Goal: Task Accomplishment & Management: Manage account settings

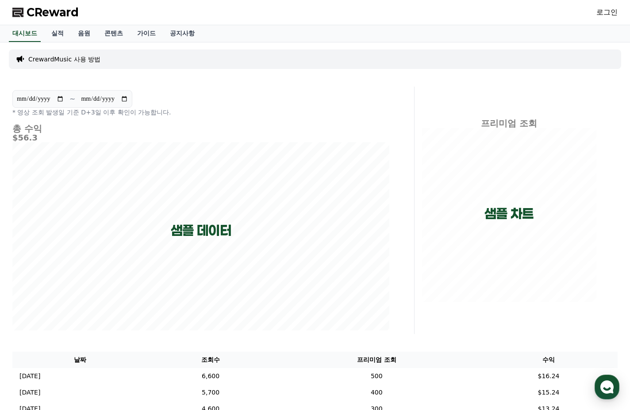
click at [609, 11] on link "로그인" at bounding box center [606, 12] width 21 height 11
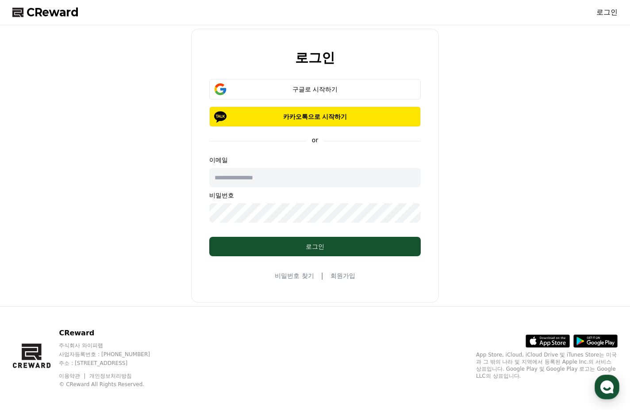
type input "**********"
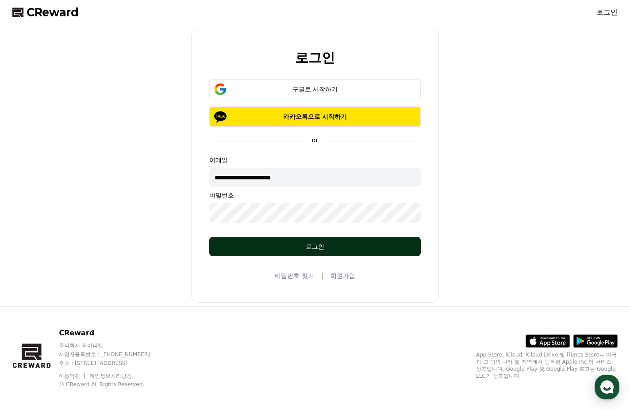
click at [319, 253] on button "로그인" at bounding box center [314, 246] width 211 height 19
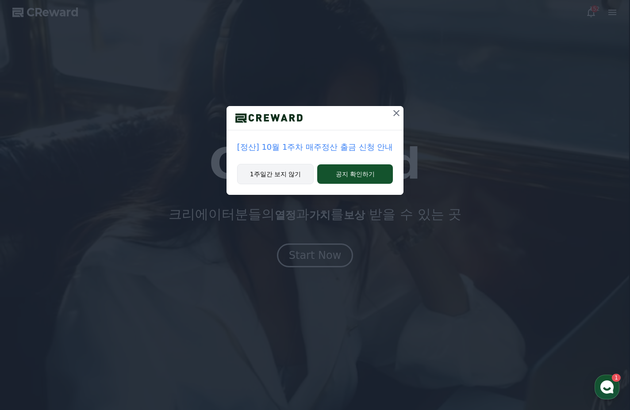
click at [281, 175] on button "1주일간 보지 않기" at bounding box center [275, 174] width 77 height 20
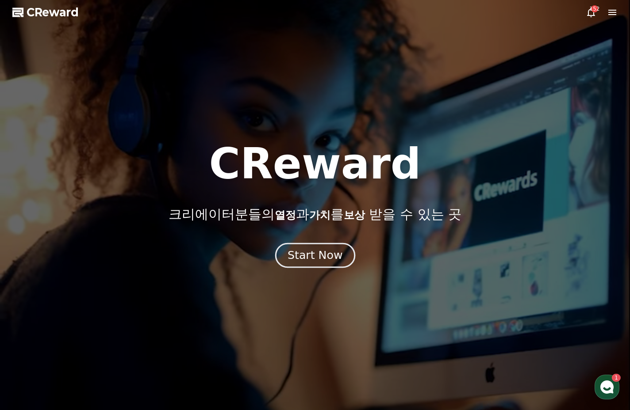
click at [316, 259] on div "Start Now" at bounding box center [314, 255] width 55 height 15
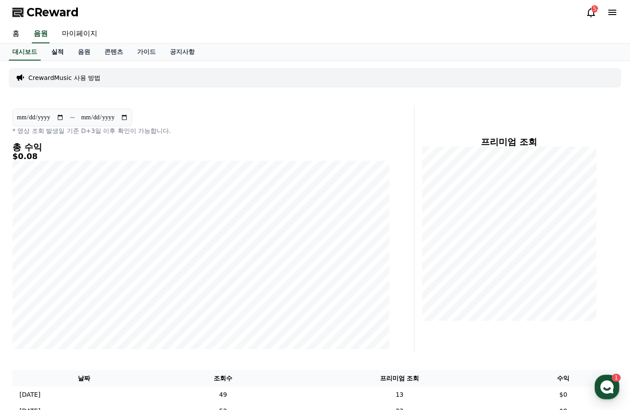
click at [61, 52] on link "실적" at bounding box center [57, 52] width 27 height 17
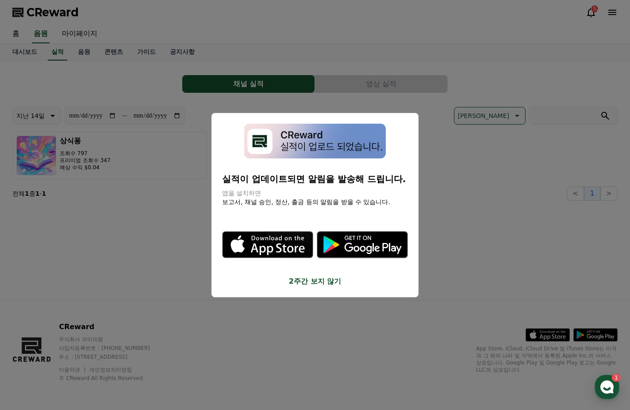
click at [299, 279] on button "2주간 보지 않기" at bounding box center [315, 281] width 186 height 11
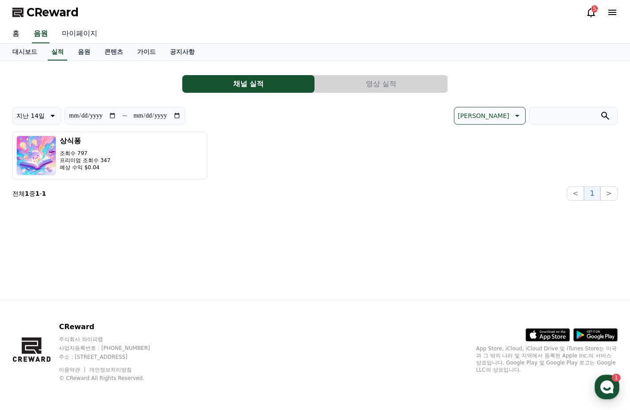
click at [82, 31] on link "마이페이지" at bounding box center [80, 34] width 50 height 19
select select "**********"
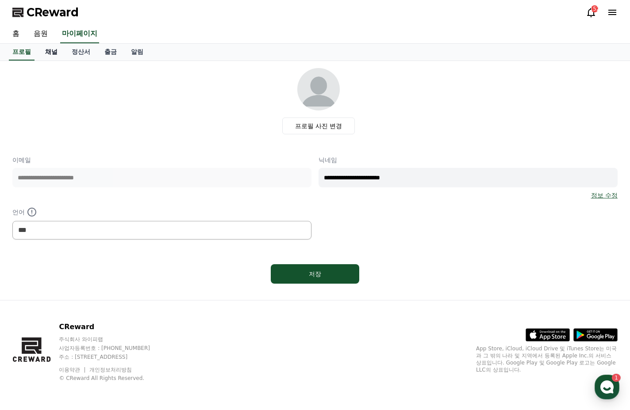
click at [54, 53] on link "채널" at bounding box center [51, 52] width 27 height 17
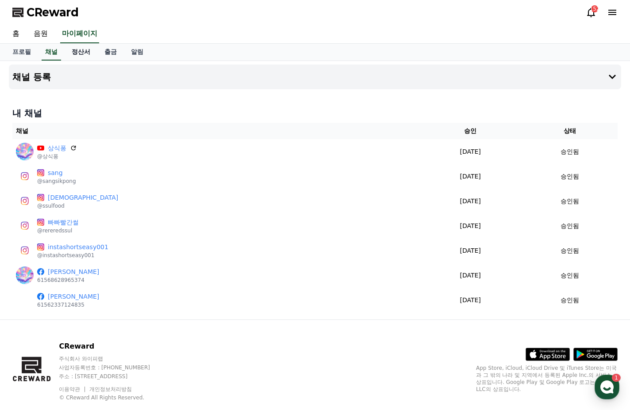
click at [81, 52] on link "정산서" at bounding box center [81, 52] width 33 height 17
